Goal: Information Seeking & Learning: Learn about a topic

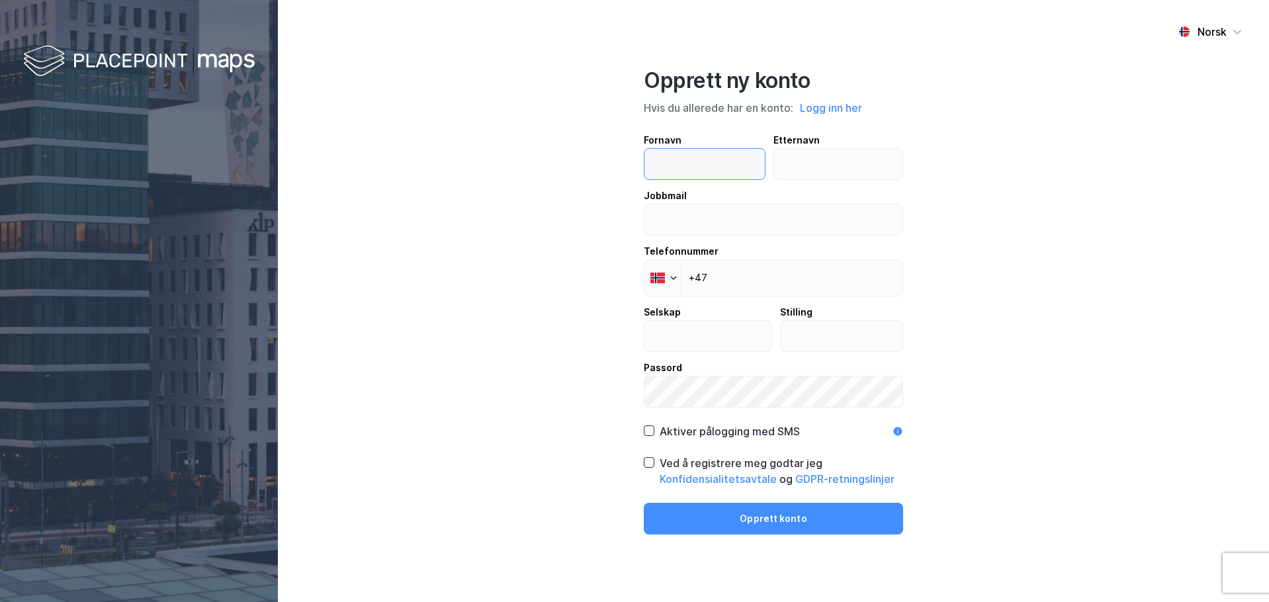
click at [724, 164] on input "text" at bounding box center [704, 164] width 120 height 30
type input "Vegard"
type input "Indergård"
type input "[EMAIL_ADDRESS][DOMAIN_NAME]"
type input "Angvik Prosjektering"
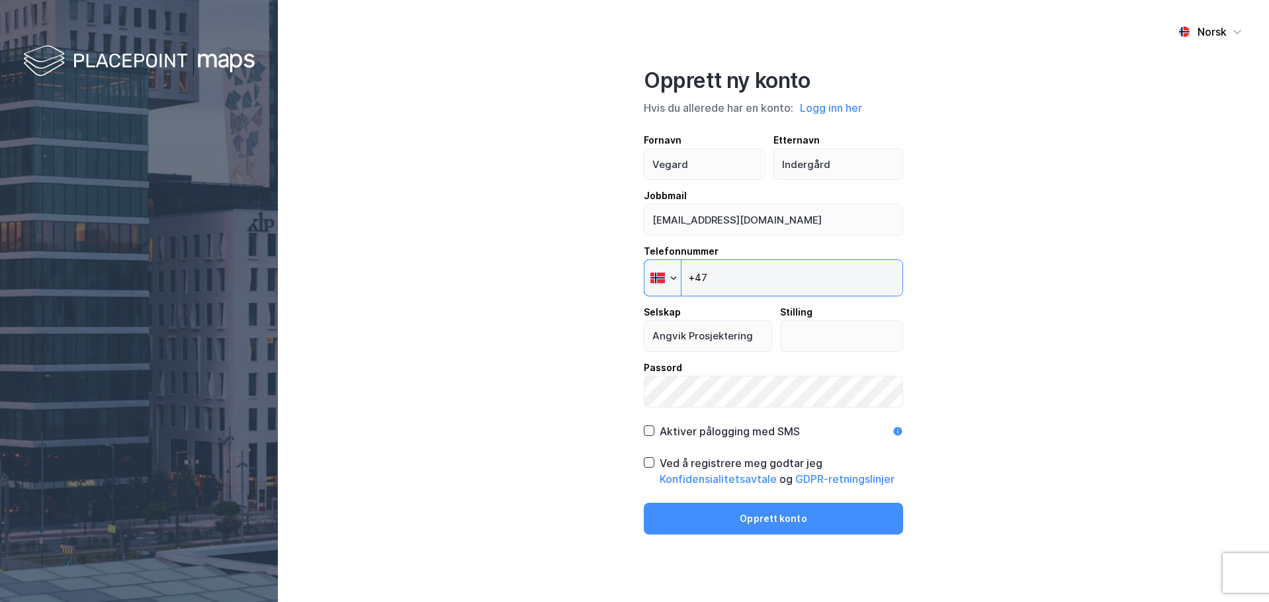
click at [764, 278] on input "+47" at bounding box center [773, 277] width 259 height 37
type input "+47 911 25 945"
click at [857, 341] on input "text" at bounding box center [842, 336] width 122 height 30
type input "DL"
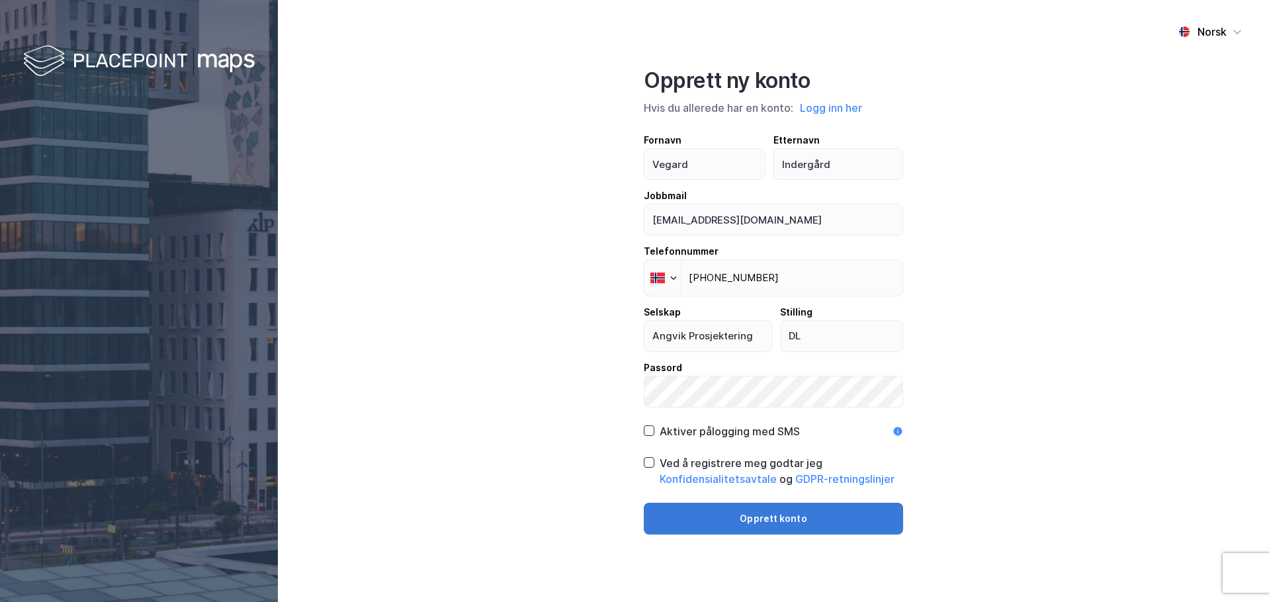
click at [779, 515] on button "Opprett konto" at bounding box center [773, 519] width 259 height 32
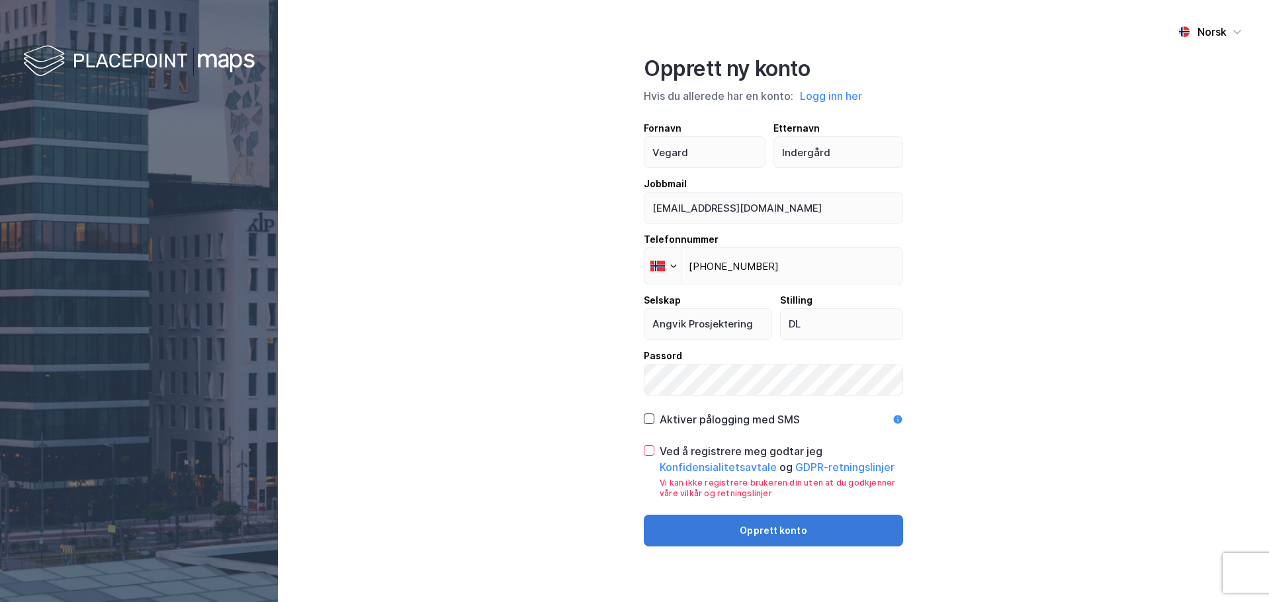
drag, startPoint x: 650, startPoint y: 450, endPoint x: 721, endPoint y: 515, distance: 96.0
click at [650, 451] on icon at bounding box center [648, 450] width 9 height 9
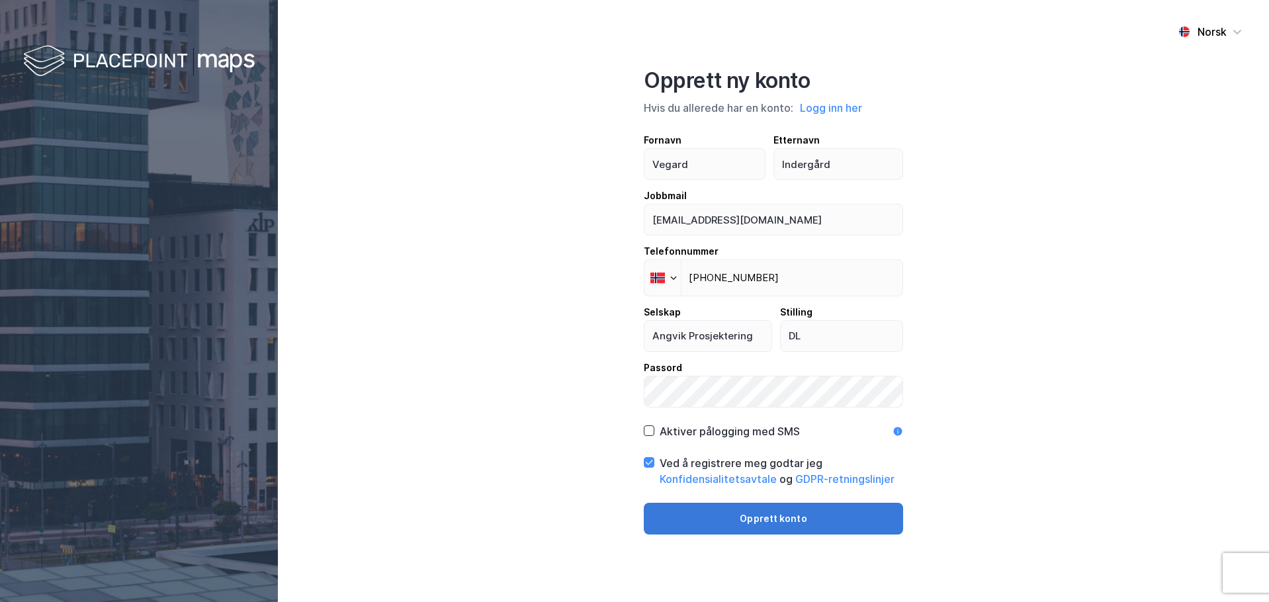
click at [794, 521] on button "Opprett konto" at bounding box center [773, 519] width 259 height 32
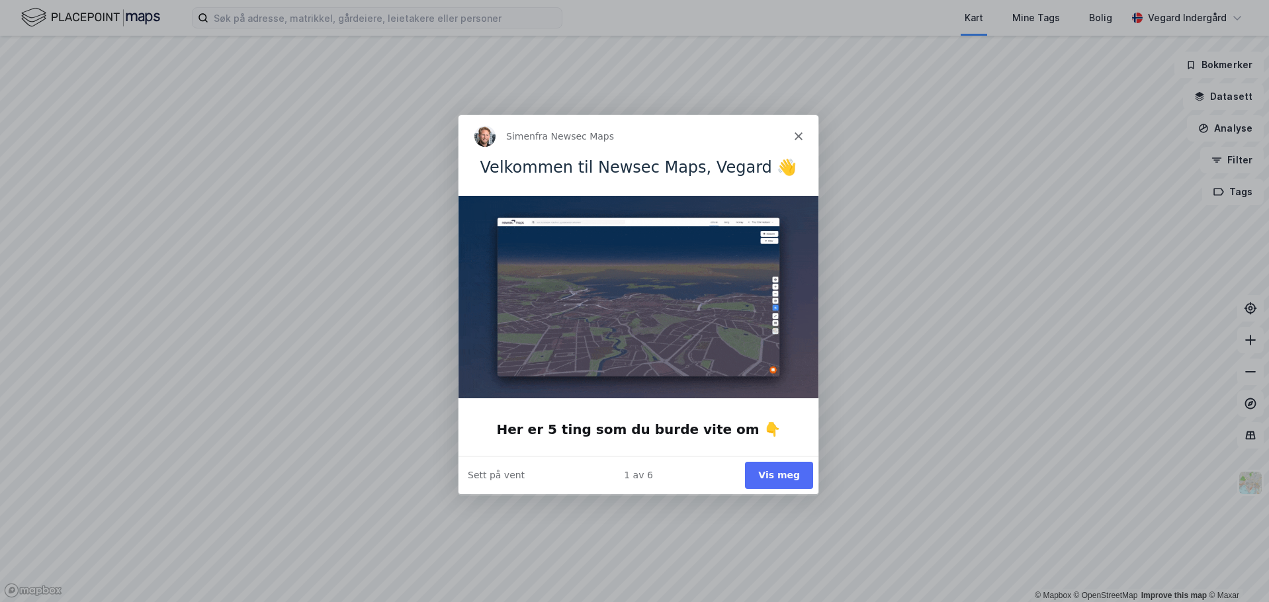
click at [777, 471] on button "Vis meg" at bounding box center [778, 474] width 68 height 27
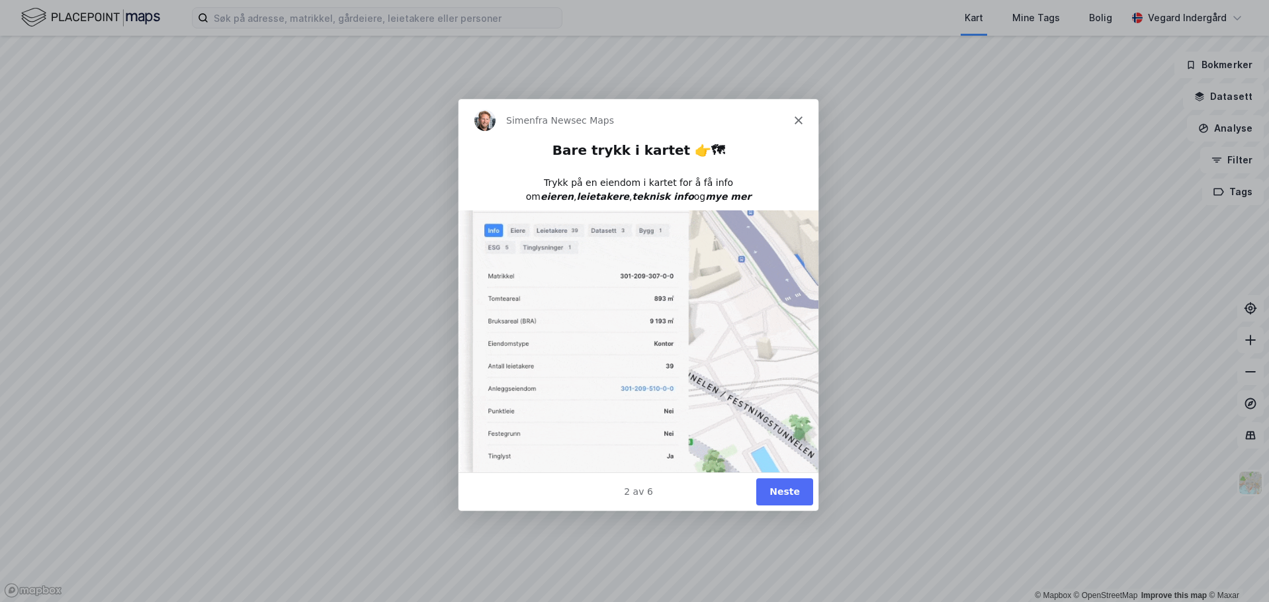
click at [788, 497] on button "Neste" at bounding box center [783, 491] width 57 height 27
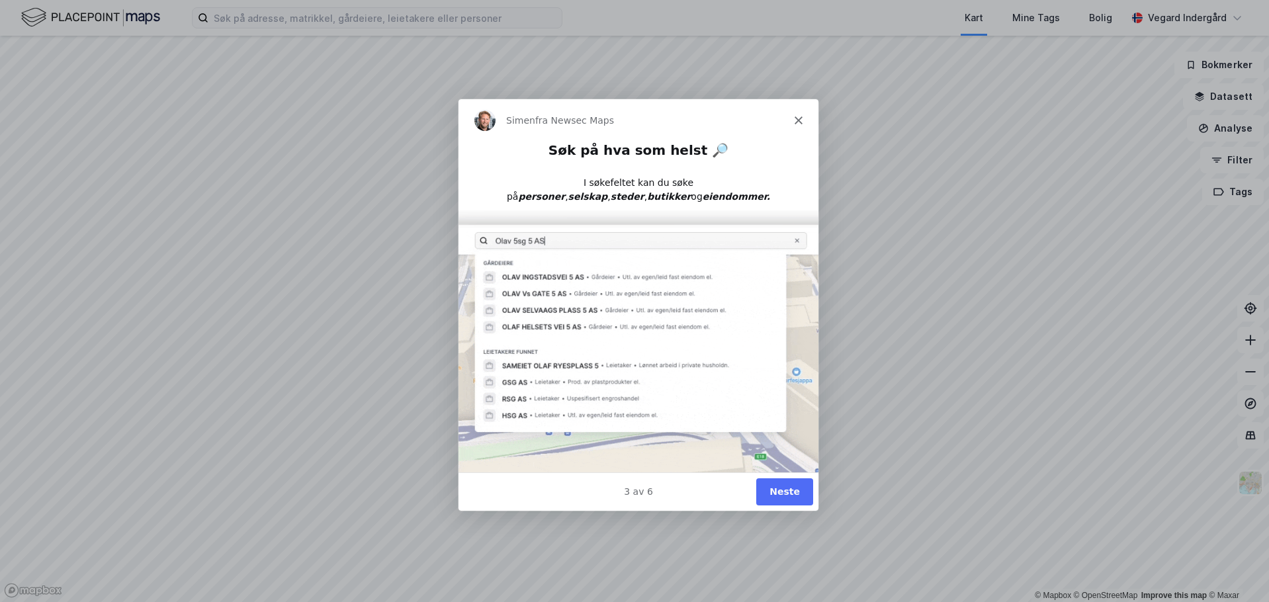
click at [788, 490] on button "Neste" at bounding box center [783, 491] width 57 height 27
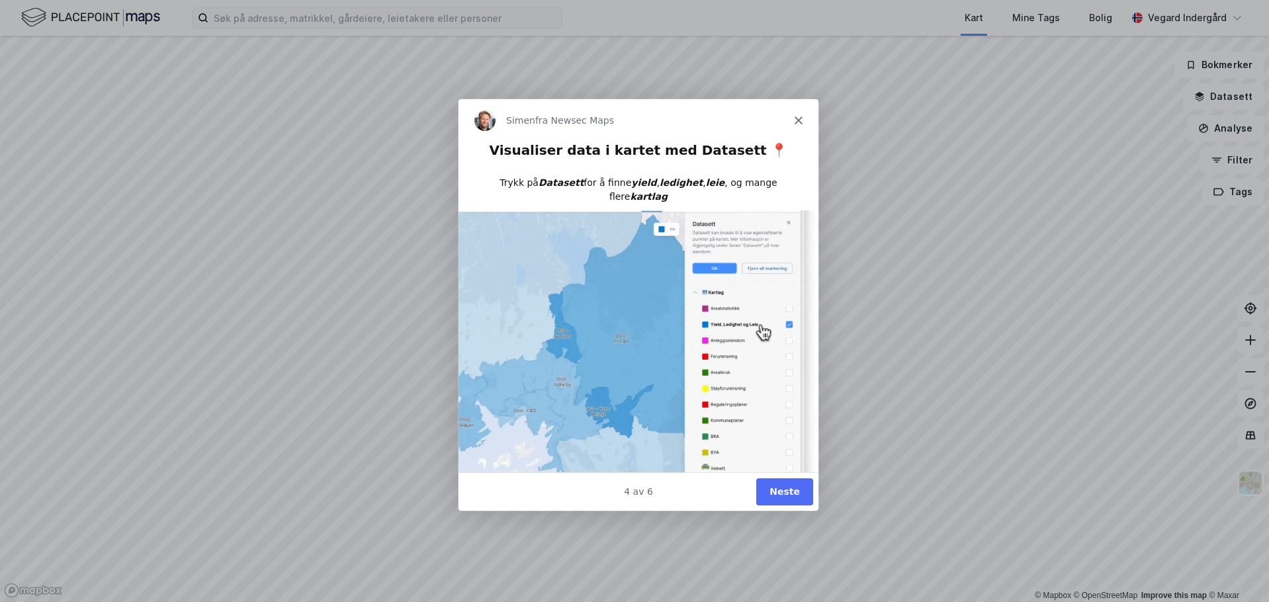
click at [787, 492] on button "Neste" at bounding box center [783, 491] width 57 height 27
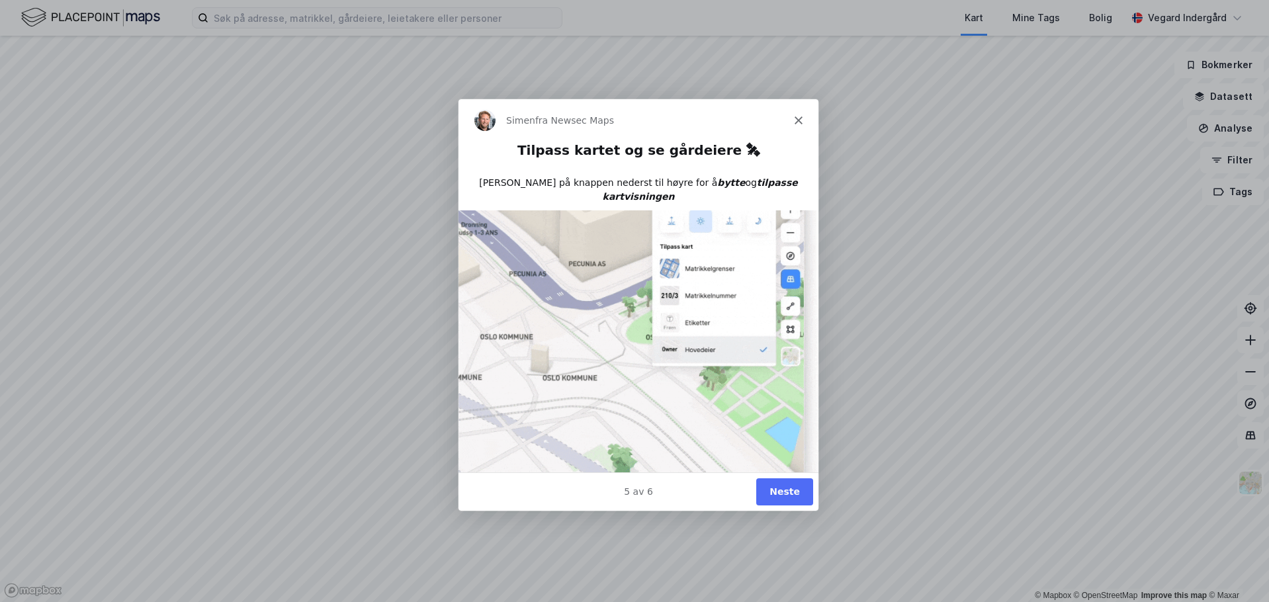
click at [788, 492] on button "Neste" at bounding box center [783, 491] width 57 height 27
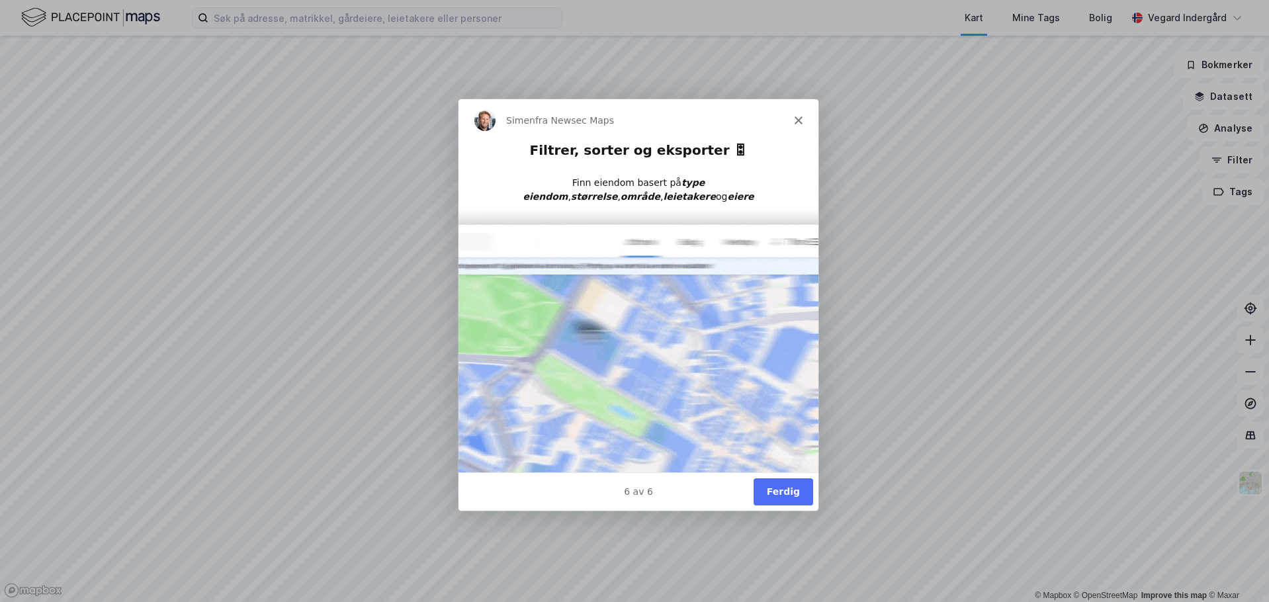
click at [780, 488] on button "Ferdig" at bounding box center [783, 491] width 60 height 27
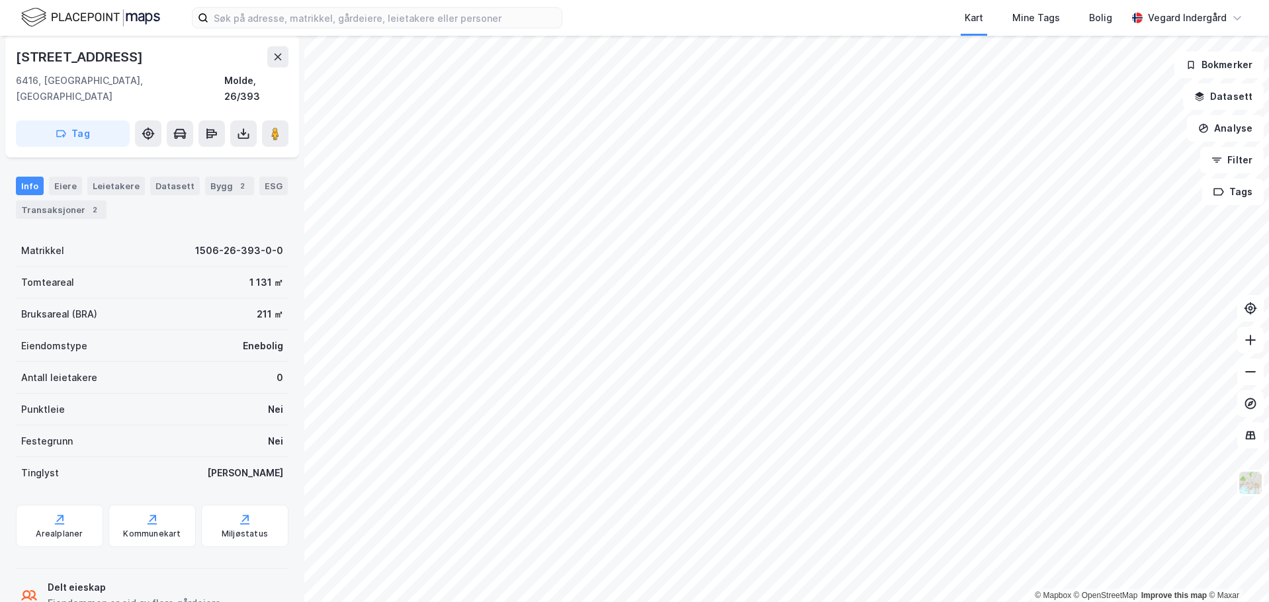
scroll to position [131, 0]
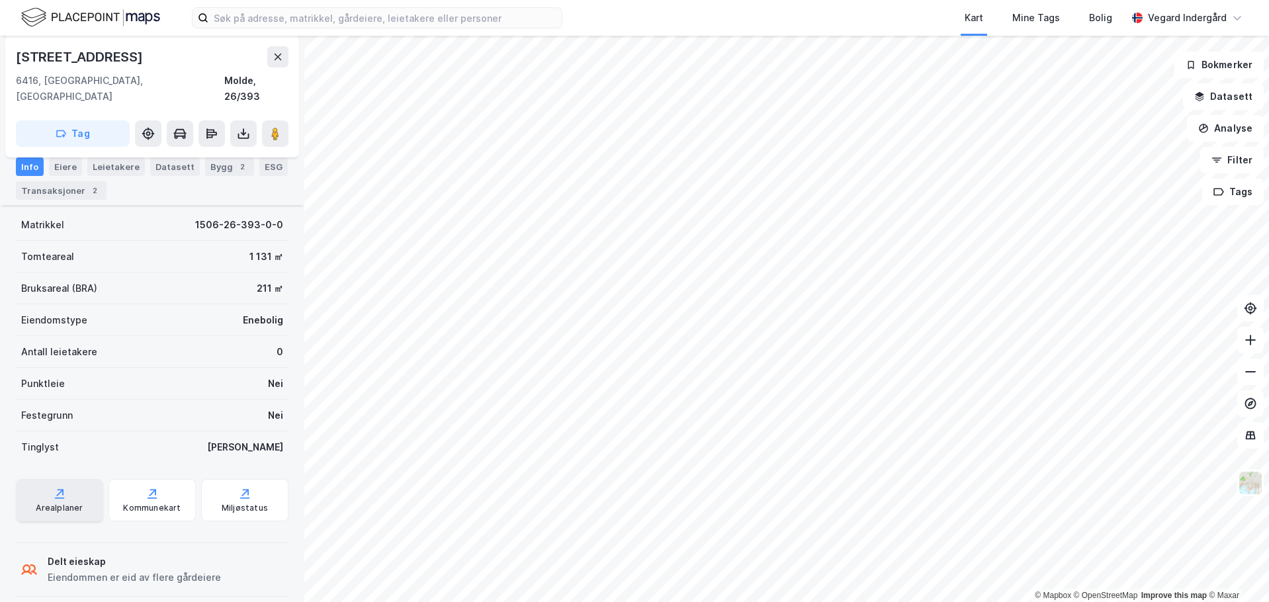
click at [64, 484] on div "Arealplaner" at bounding box center [59, 500] width 87 height 42
click at [148, 497] on icon at bounding box center [152, 497] width 9 height 1
click at [244, 480] on div "Miljøstatus" at bounding box center [244, 500] width 87 height 42
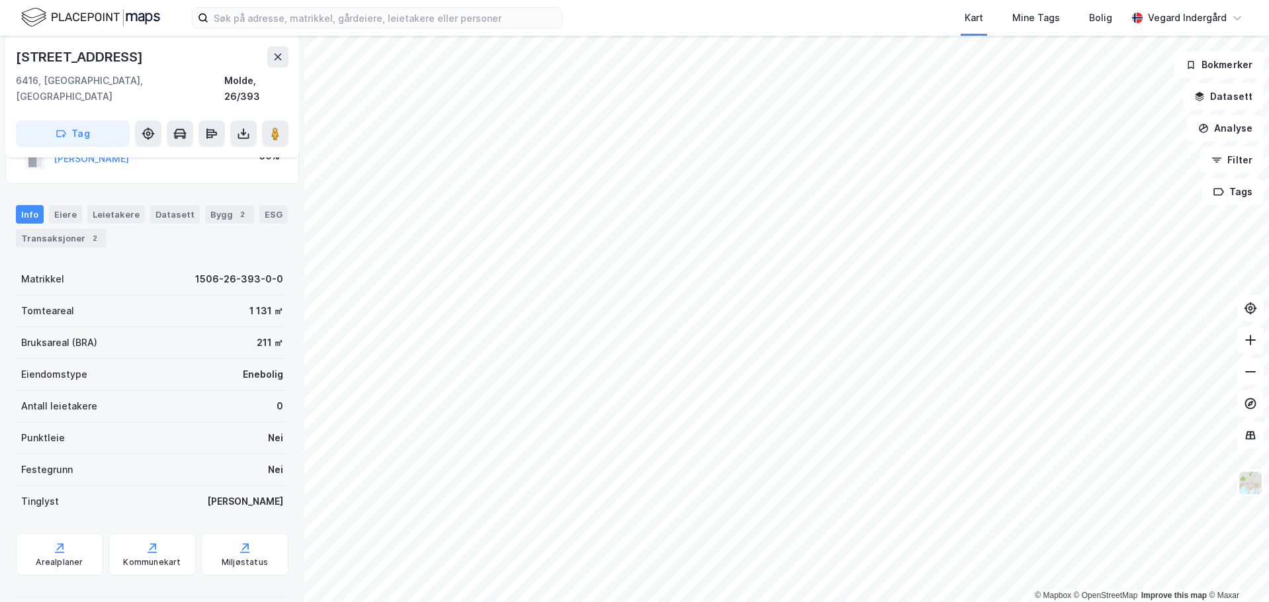
scroll to position [65, 0]
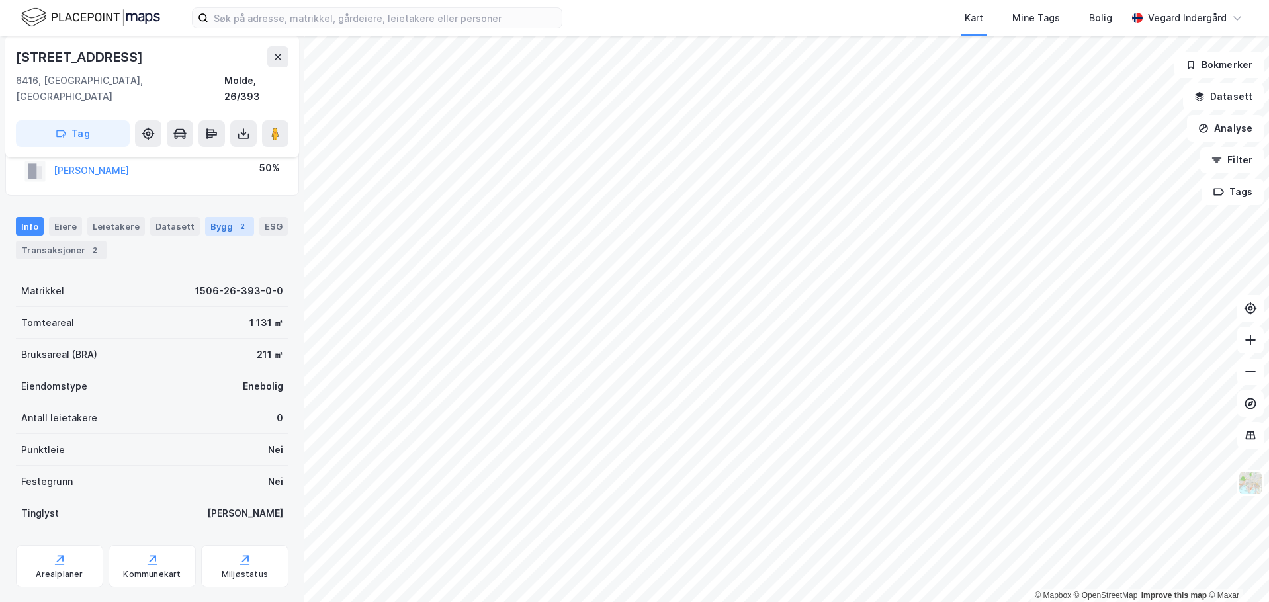
click at [224, 217] on div "Bygg 2" at bounding box center [229, 226] width 49 height 19
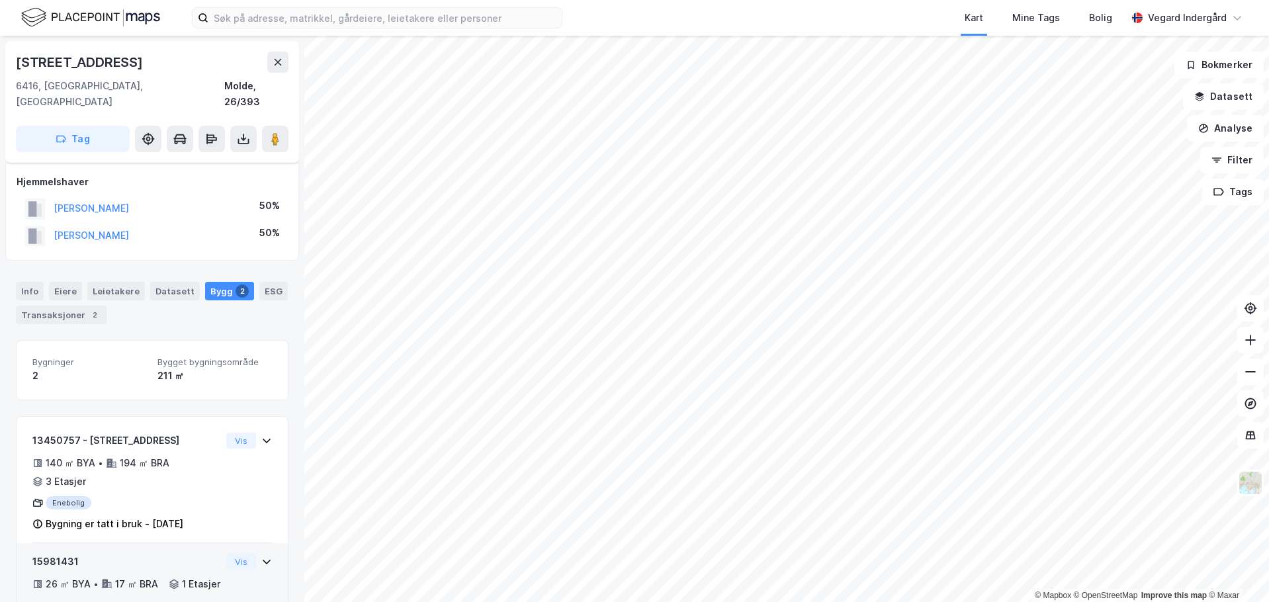
scroll to position [48, 0]
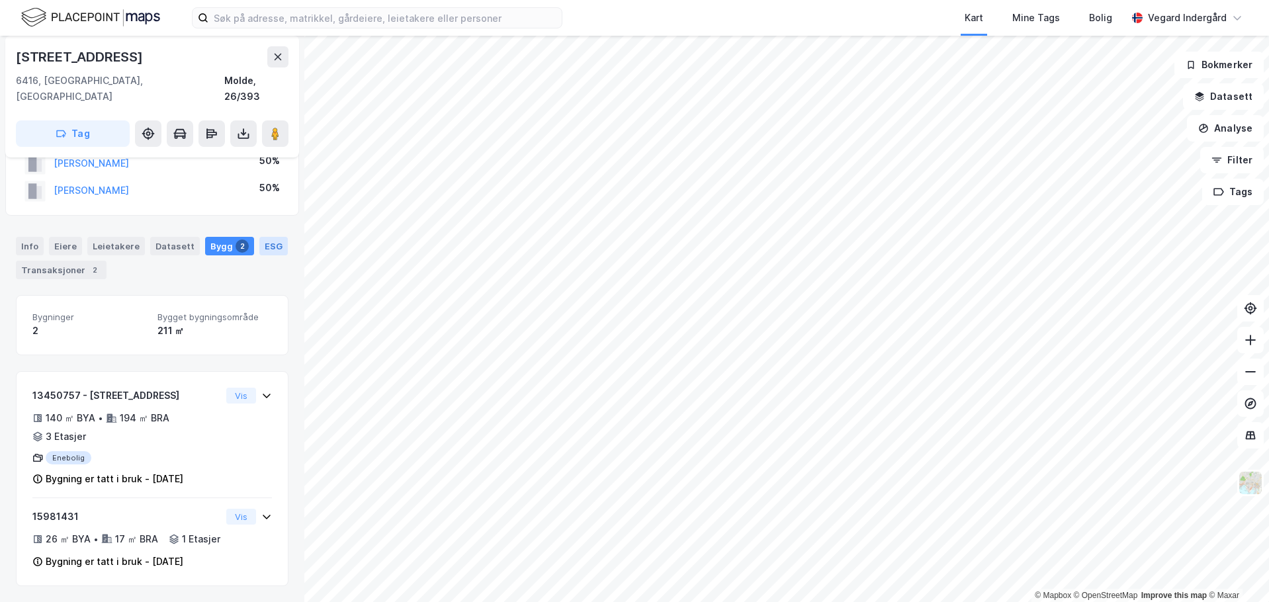
click at [263, 237] on div "ESG" at bounding box center [273, 246] width 28 height 19
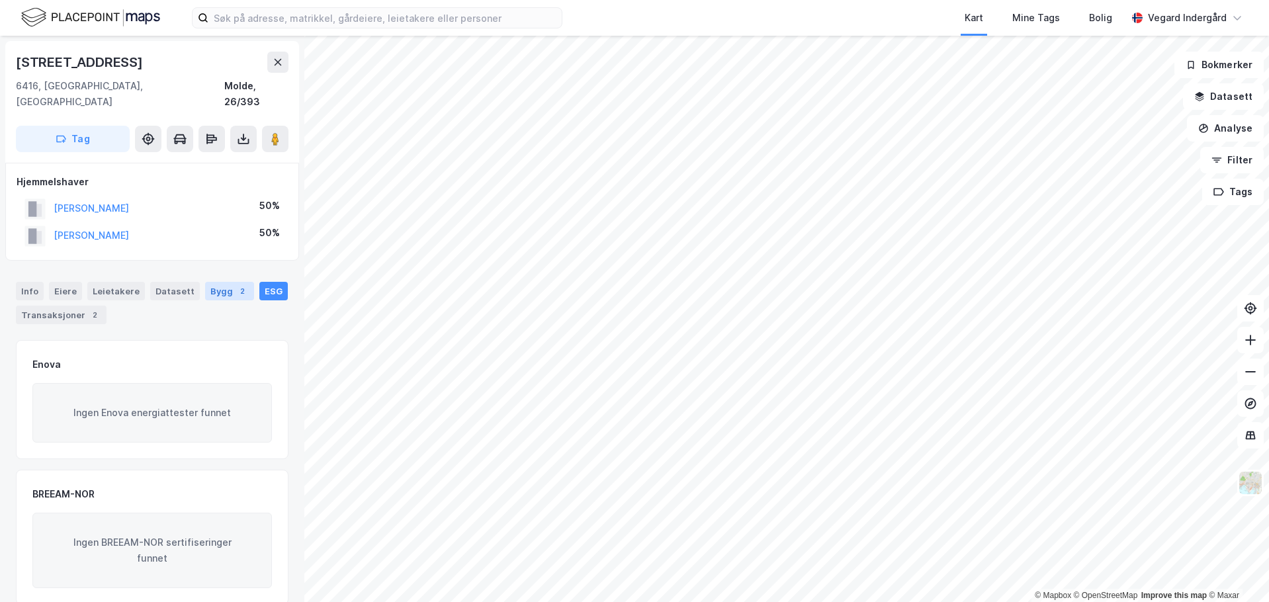
click at [218, 282] on div "Bygg 2" at bounding box center [229, 291] width 49 height 19
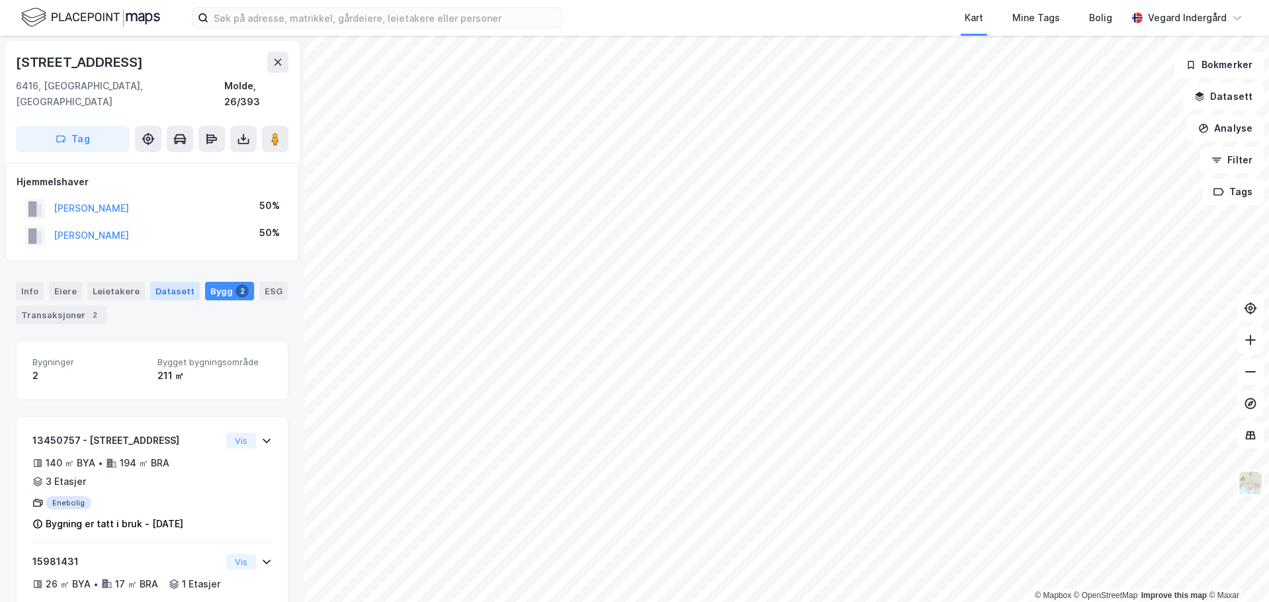
click at [171, 282] on div "Datasett" at bounding box center [175, 291] width 50 height 19
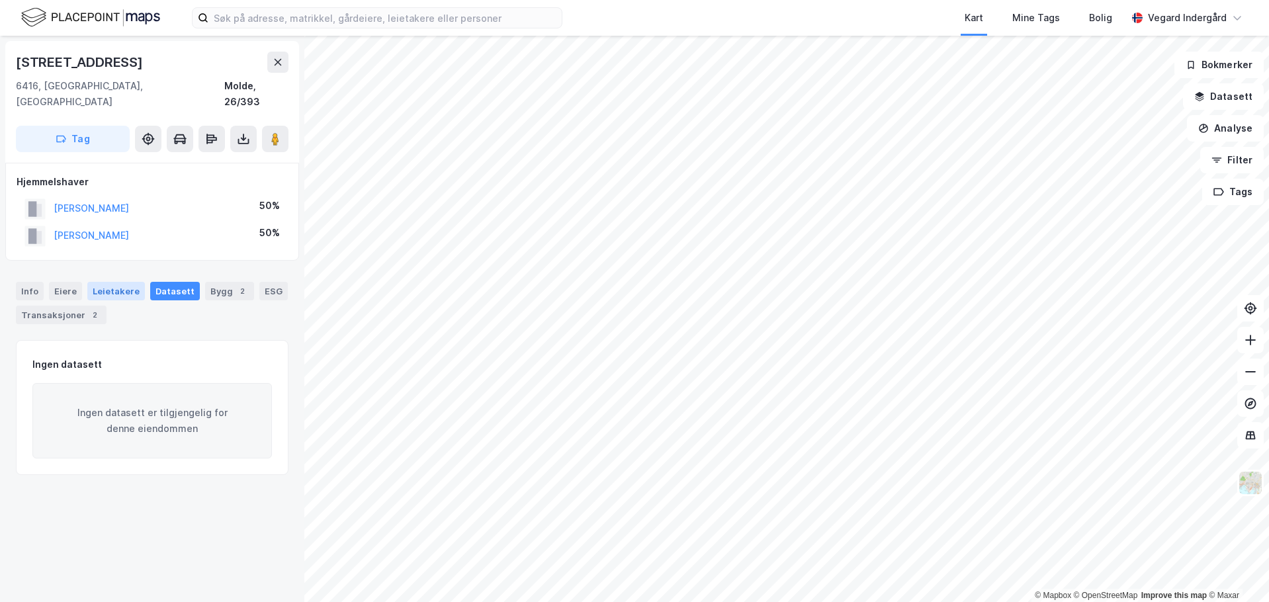
click at [118, 282] on div "Leietakere" at bounding box center [116, 291] width 58 height 19
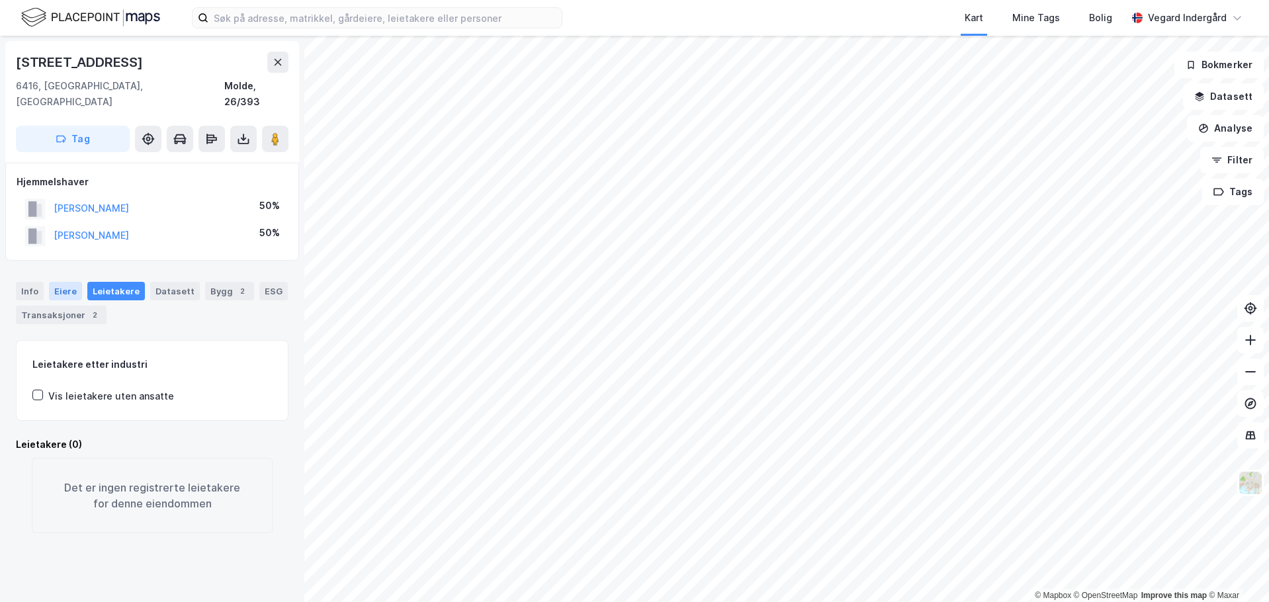
click at [67, 282] on div "Eiere" at bounding box center [65, 291] width 33 height 19
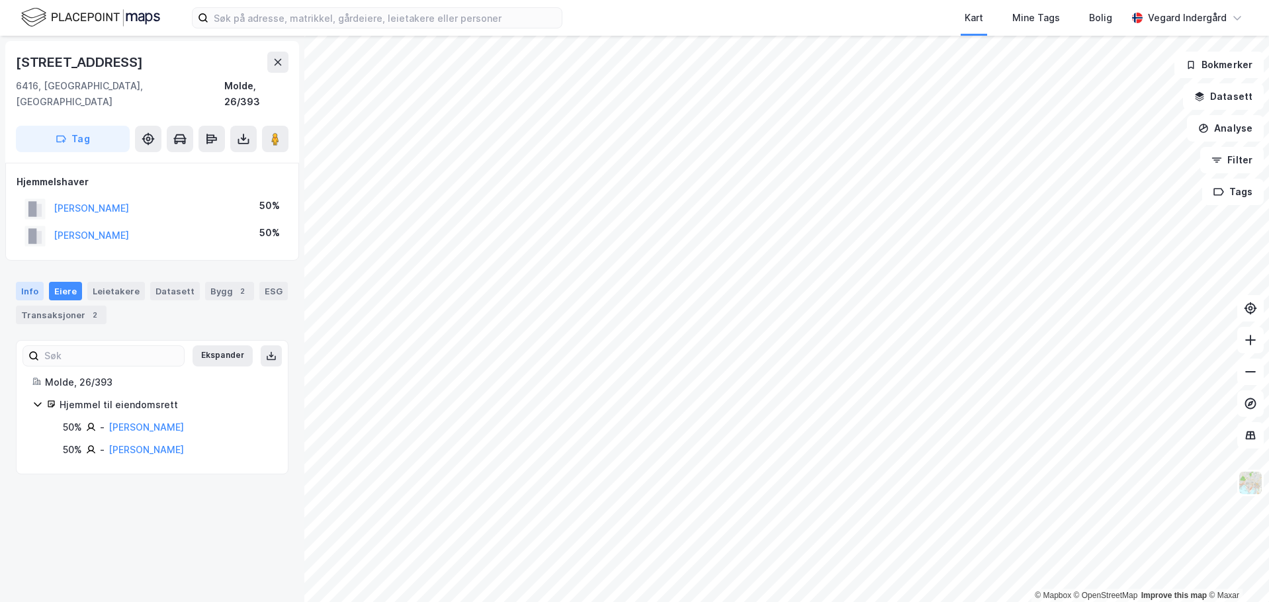
click at [30, 282] on div "Info" at bounding box center [30, 291] width 28 height 19
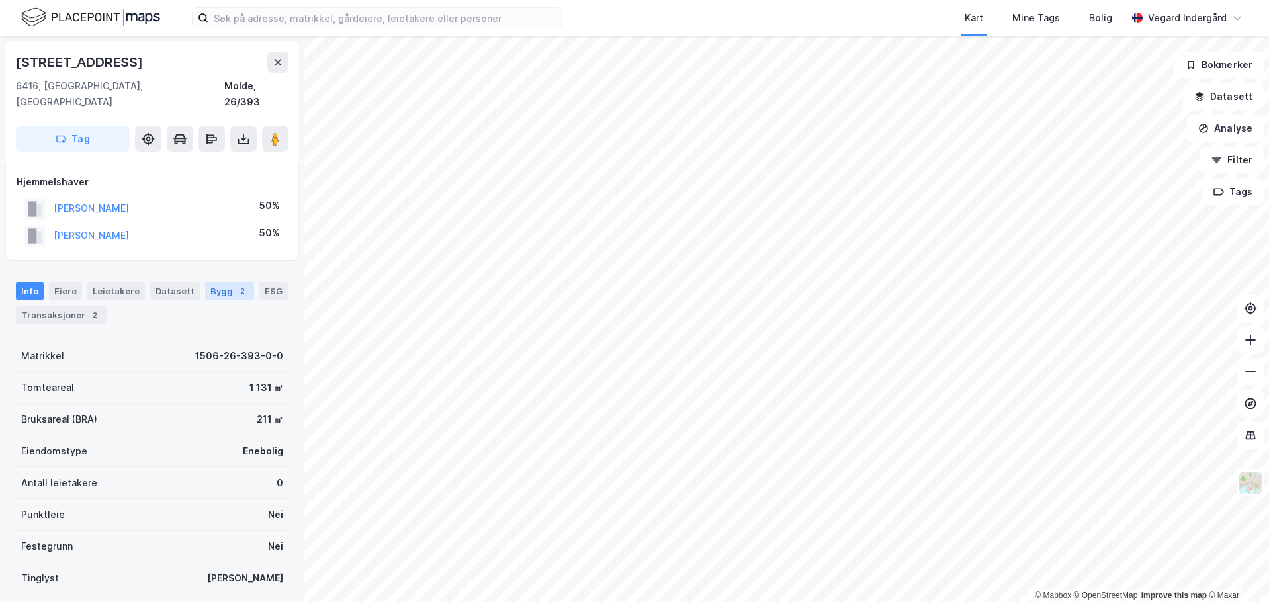
click at [222, 282] on div "Bygg 2" at bounding box center [229, 291] width 49 height 19
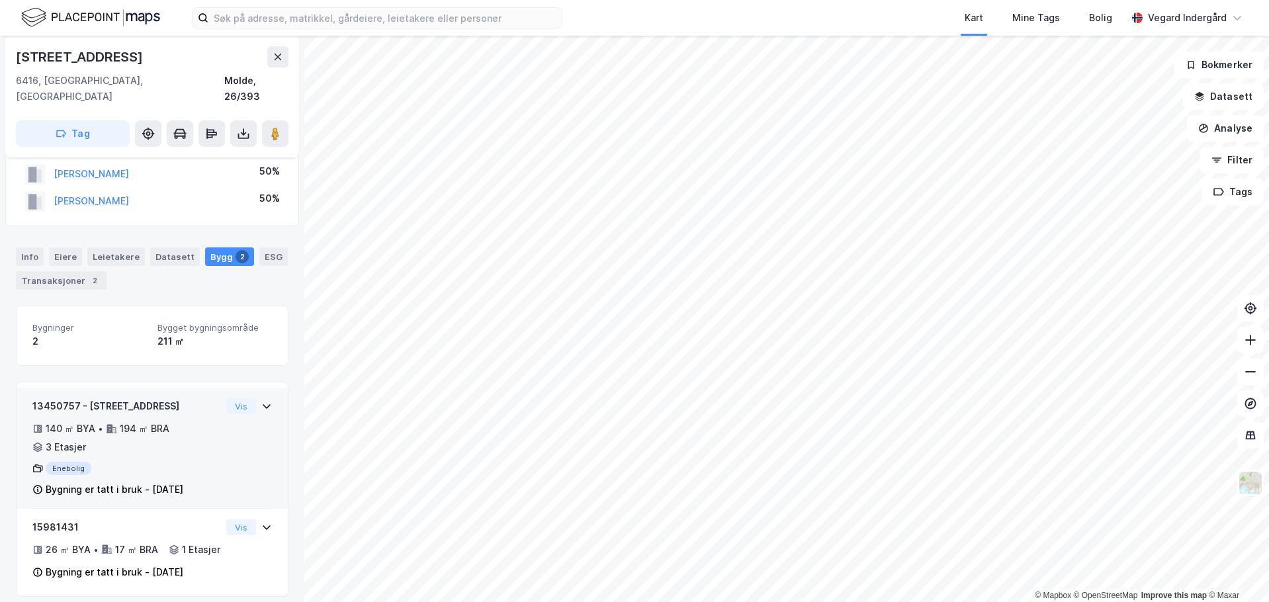
scroll to position [48, 0]
